Goal: Task Accomplishment & Management: Manage account settings

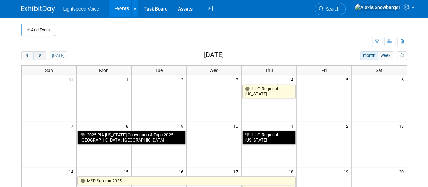
click at [39, 55] on span "next" at bounding box center [39, 55] width 5 height 4
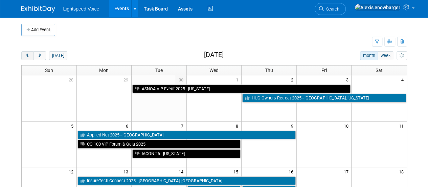
click at [24, 56] on button "prev" at bounding box center [27, 55] width 13 height 9
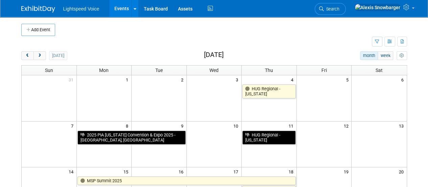
click at [40, 59] on button "next" at bounding box center [40, 55] width 13 height 9
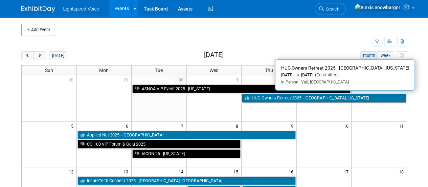
click at [266, 97] on link "HUG Owners Retreat 2025 - [GEOGRAPHIC_DATA], [US_STATE]" at bounding box center [324, 97] width 164 height 9
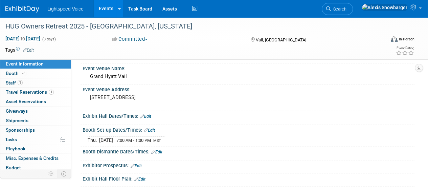
scroll to position [17, 0]
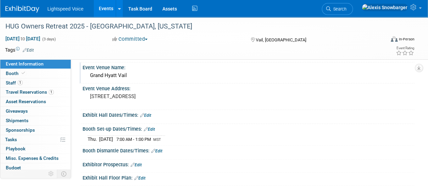
click at [101, 77] on div "Grand Hyatt Vail" at bounding box center [249, 75] width 322 height 10
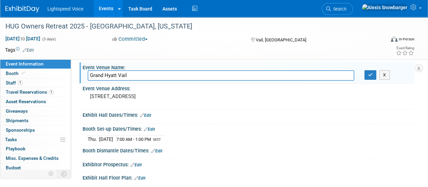
click at [101, 77] on input "Grand Hyatt Vail" at bounding box center [221, 75] width 267 height 10
click at [372, 73] on icon "button" at bounding box center [370, 74] width 5 height 4
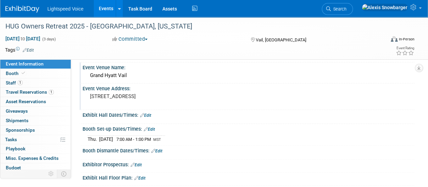
click at [124, 93] on pre "1300 Westhaven Dr, Vail, CO 81657" at bounding box center [152, 96] width 124 height 6
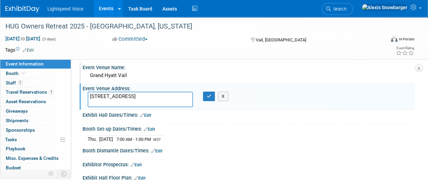
click at [124, 93] on textarea "1300 Westhaven Dr, Vail, CO 81657" at bounding box center [140, 99] width 105 height 16
click at [210, 98] on button "button" at bounding box center [209, 95] width 12 height 9
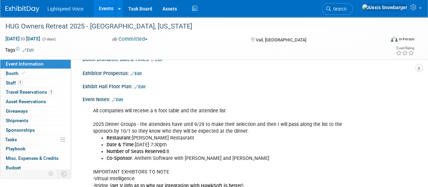
scroll to position [109, 0]
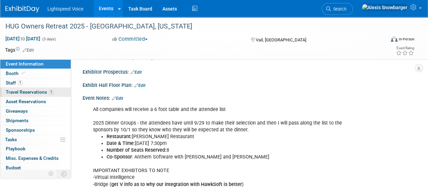
click at [21, 94] on span "Travel Reservations 1" at bounding box center [30, 91] width 48 height 5
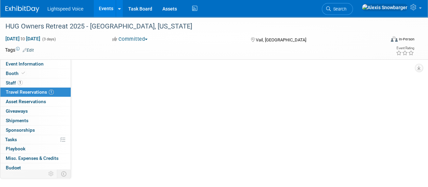
scroll to position [0, 0]
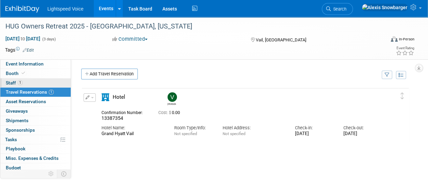
click at [28, 81] on link "1 Staff 1" at bounding box center [35, 82] width 70 height 9
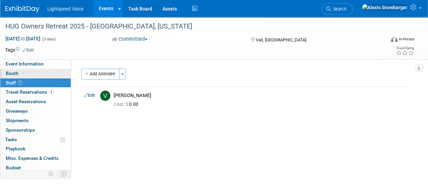
click at [33, 76] on link "Booth" at bounding box center [35, 73] width 70 height 9
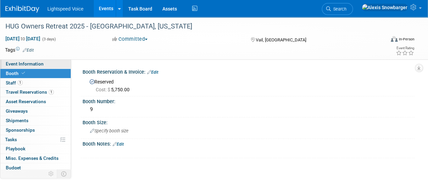
click at [43, 65] on link "Event Information" at bounding box center [35, 63] width 70 height 9
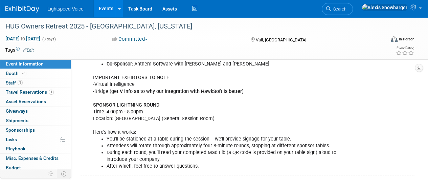
scroll to position [206, 0]
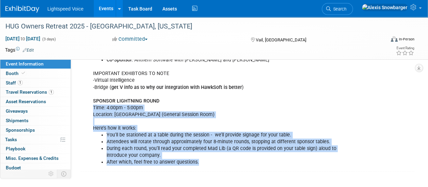
drag, startPoint x: 94, startPoint y: 105, endPoint x: 197, endPoint y: 157, distance: 116.3
click at [197, 157] on div "All companies will receive a 6 foot table and the attendee list 2025 Dinner Gro…" at bounding box center [218, 87] width 261 height 163
copy div "Time: 4:00pm - 5:00pm Location: Cascade Ballroom (General Session Room) Here’s …"
click at [137, 138] on li "Attendees will rotate through approximately four 8-minute rounds, stopping at d…" at bounding box center [226, 141] width 238 height 7
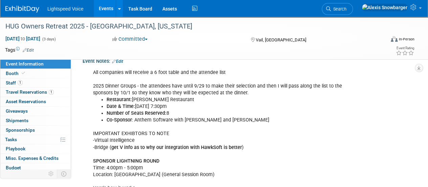
scroll to position [146, 0]
drag, startPoint x: 92, startPoint y: 83, endPoint x: 136, endPoint y: 84, distance: 43.4
click at [136, 84] on div "All companies will receive a 6 foot table and the attendee list 2025 Dinner Gro…" at bounding box center [218, 147] width 261 height 163
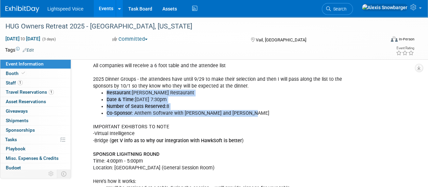
drag, startPoint x: 106, startPoint y: 90, endPoint x: 256, endPoint y: 113, distance: 151.3
click at [256, 113] on ul "Restaurant: Russell's Restaurant Date & Time: Thursday, October 2 at 7:30pm Num…" at bounding box center [219, 102] width 252 height 27
copy ul "Restaurant: Russell's Restaurant Date & Time: Thursday, October 2 at 7:30pm Num…"
click at [148, 103] on b "Number of Seats Reserved:" at bounding box center [137, 106] width 60 height 6
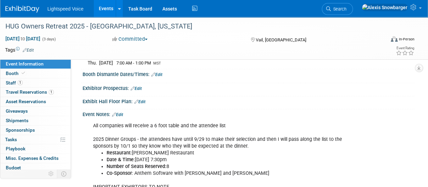
scroll to position [0, 0]
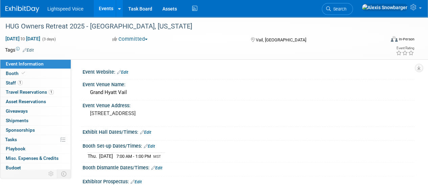
click at [137, 36] on button "Committed" at bounding box center [130, 39] width 40 height 7
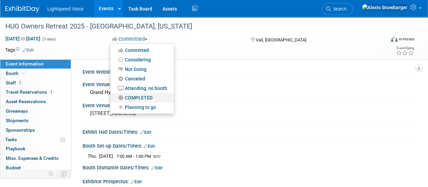
click at [132, 95] on link "COMPLETED" at bounding box center [142, 97] width 64 height 9
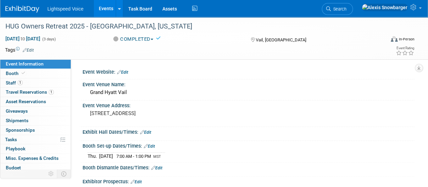
click at [105, 12] on link "Events" at bounding box center [106, 8] width 25 height 17
